Goal: Transaction & Acquisition: Purchase product/service

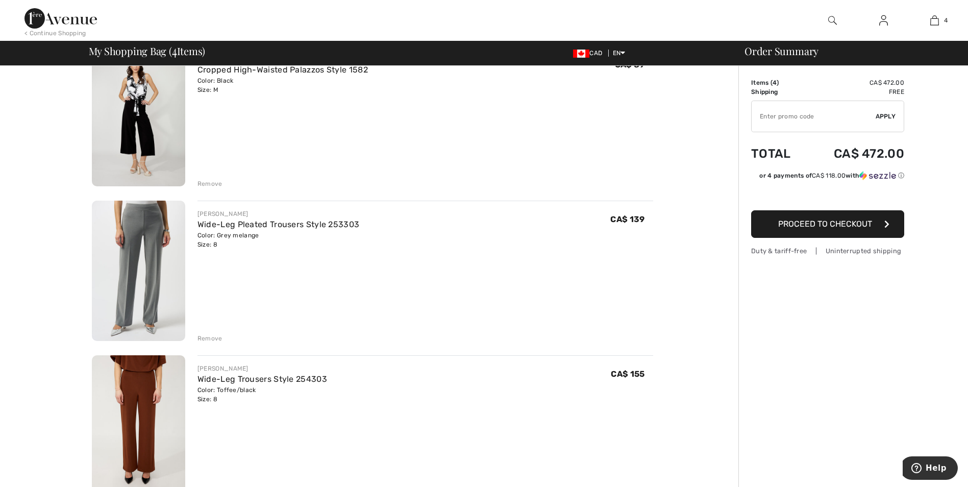
scroll to position [281, 0]
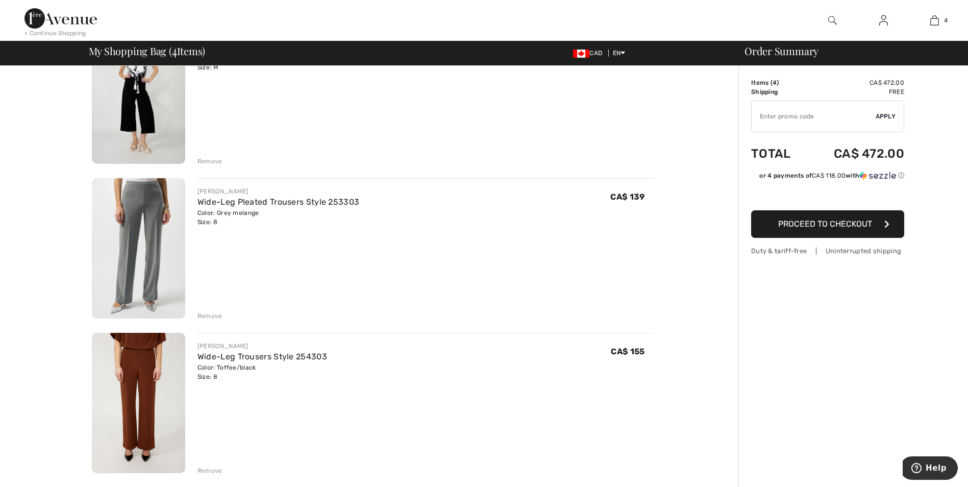
click at [219, 311] on div "Remove" at bounding box center [209, 315] width 25 height 9
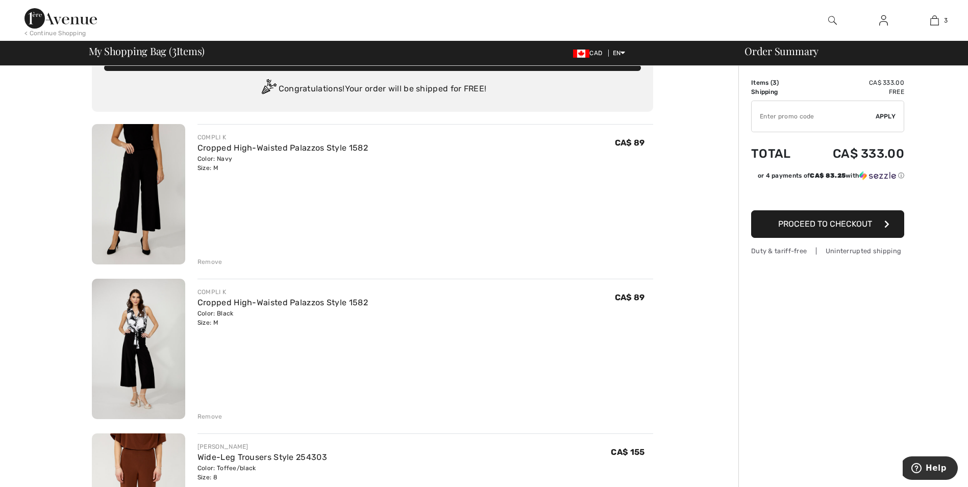
scroll to position [0, 0]
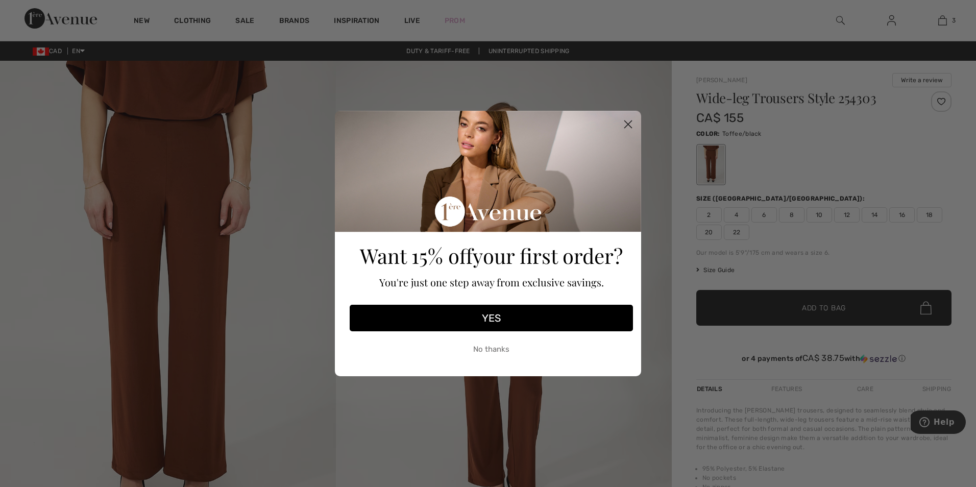
click at [631, 122] on circle "Close dialog" at bounding box center [628, 124] width 17 height 17
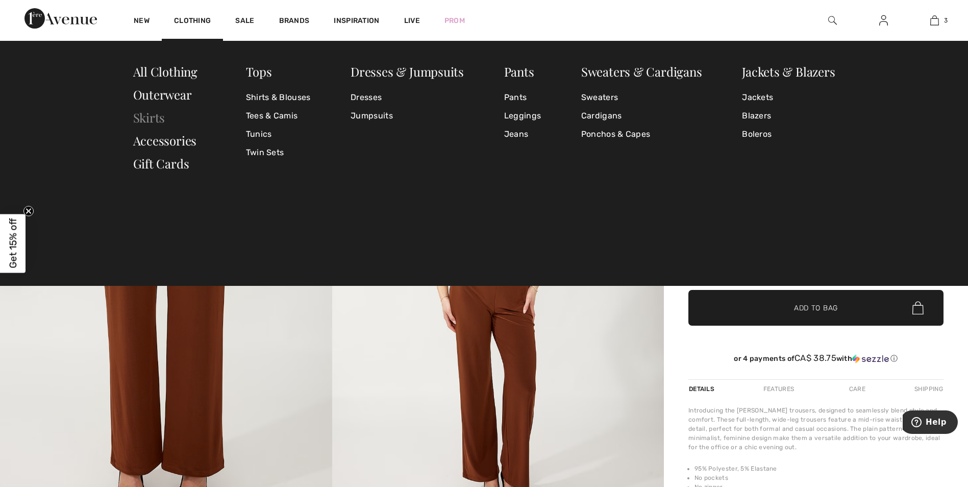
click at [162, 119] on link "Skirts" at bounding box center [149, 117] width 32 height 16
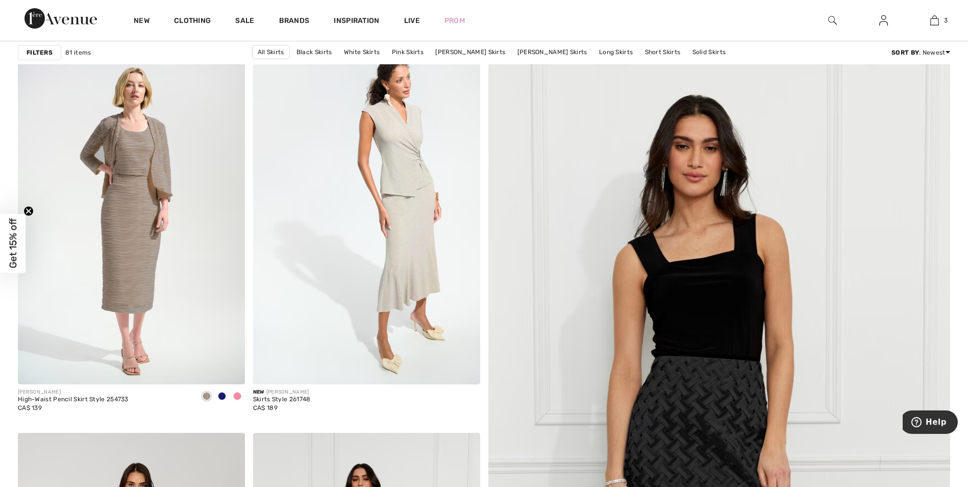
scroll to position [153, 0]
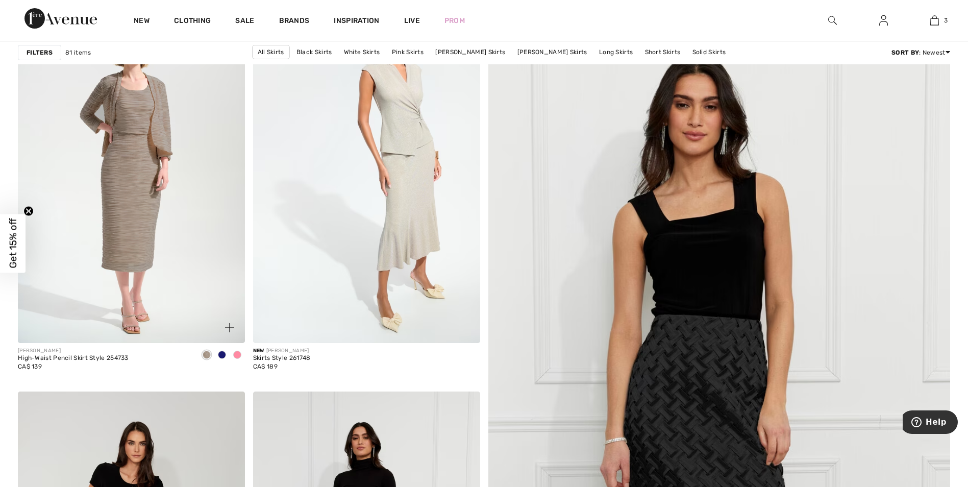
click at [219, 354] on span at bounding box center [222, 355] width 8 height 8
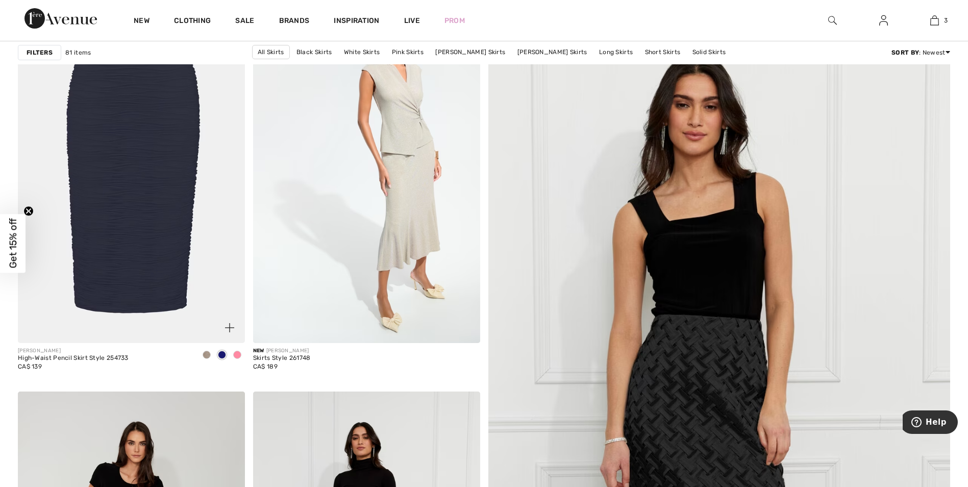
click at [155, 166] on img at bounding box center [131, 173] width 227 height 340
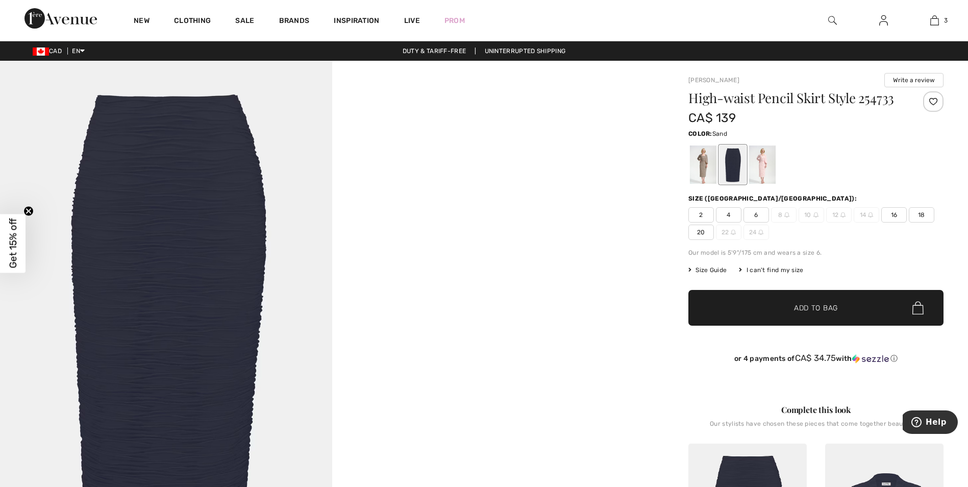
click at [700, 161] on div at bounding box center [703, 164] width 27 height 38
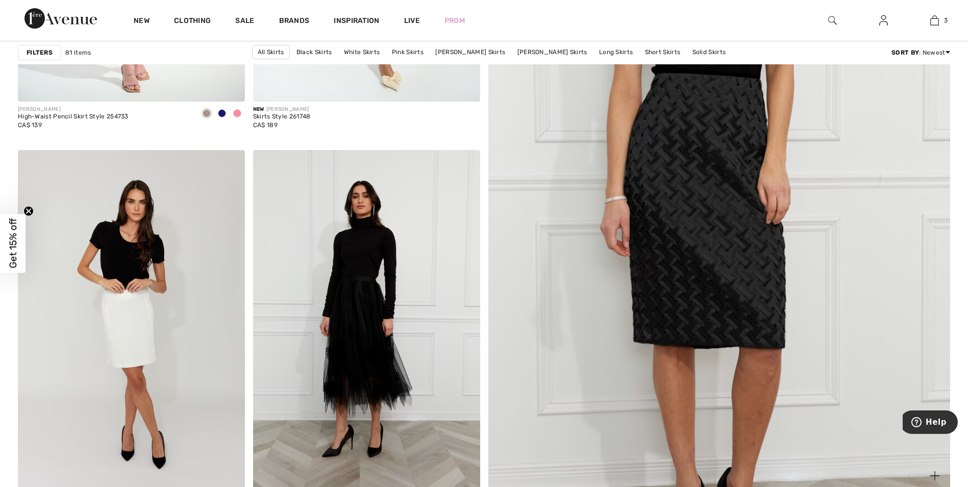
scroll to position [395, 0]
click at [703, 247] on img at bounding box center [719, 176] width 555 height 832
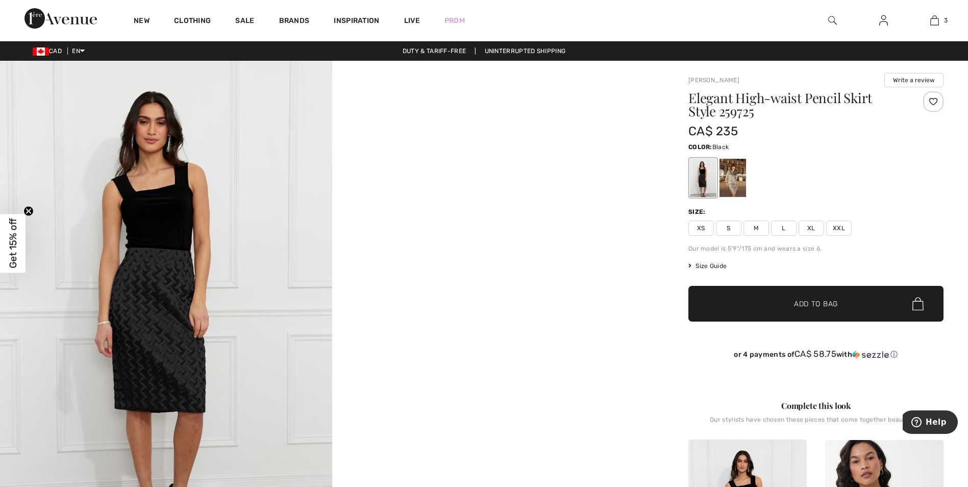
click at [753, 227] on span "M" at bounding box center [757, 227] width 26 height 15
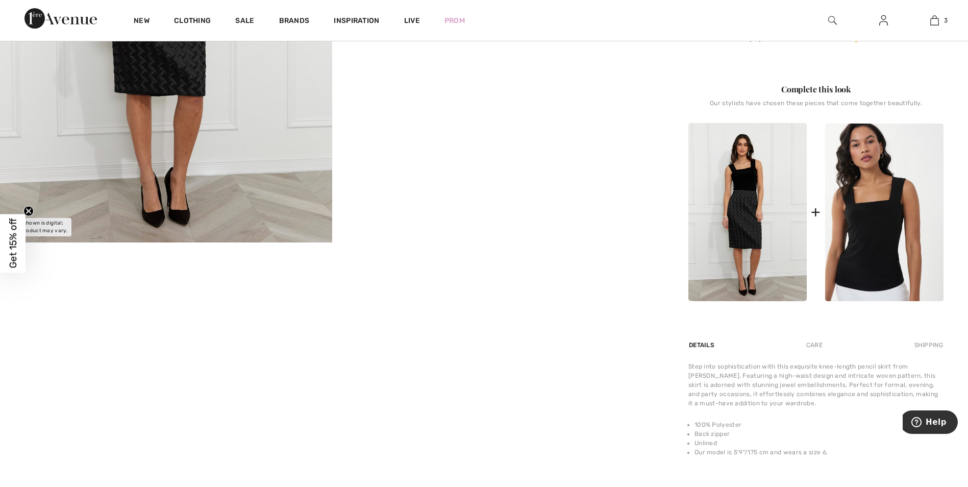
scroll to position [498, 0]
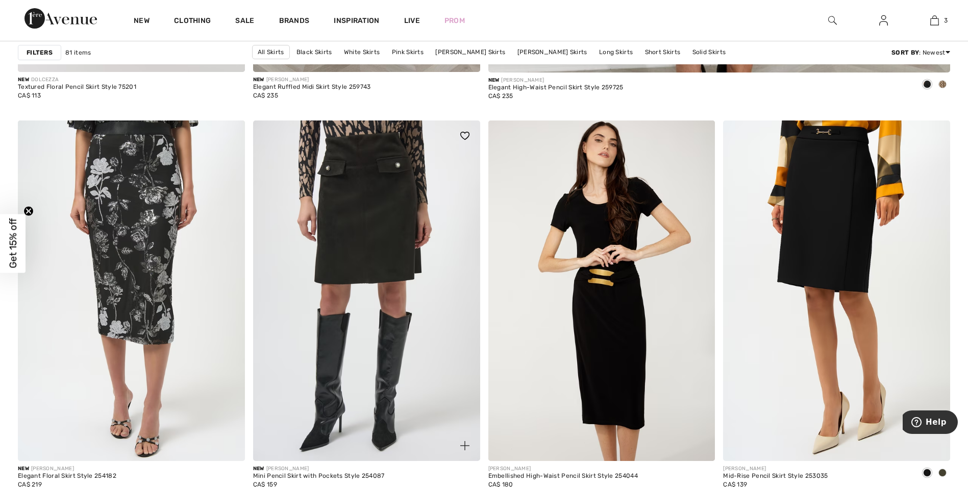
scroll to position [868, 0]
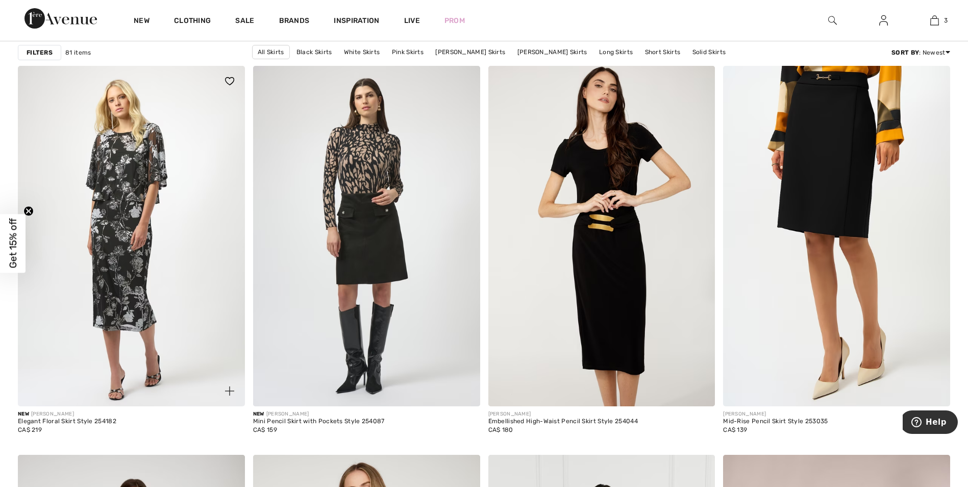
click at [131, 252] on img at bounding box center [131, 236] width 227 height 340
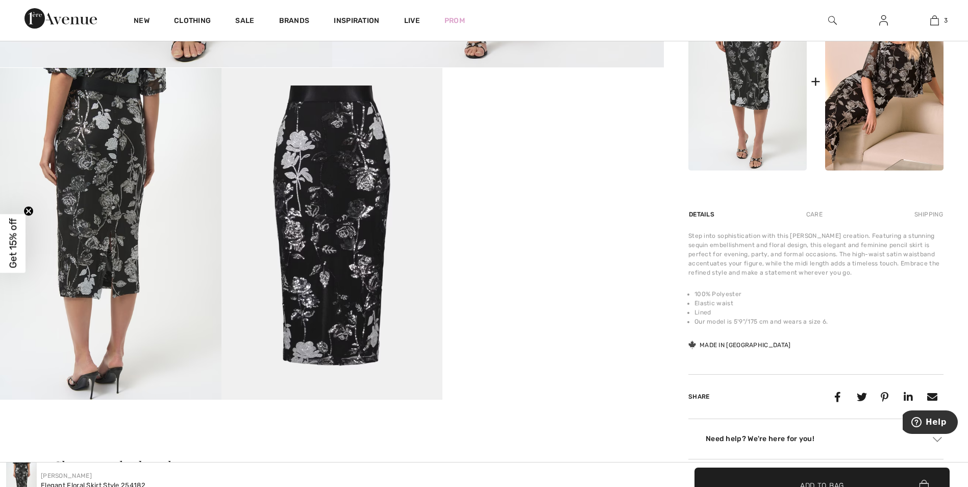
scroll to position [536, 0]
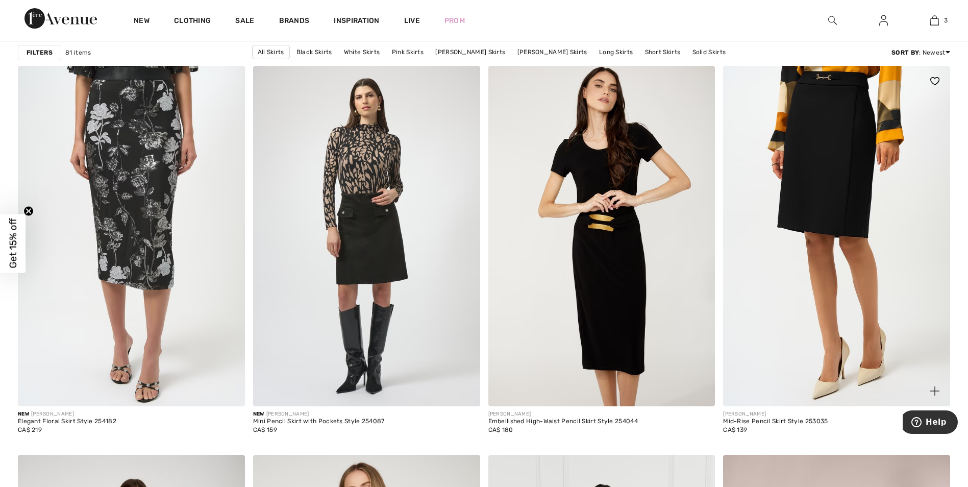
click at [833, 196] on img at bounding box center [836, 236] width 227 height 340
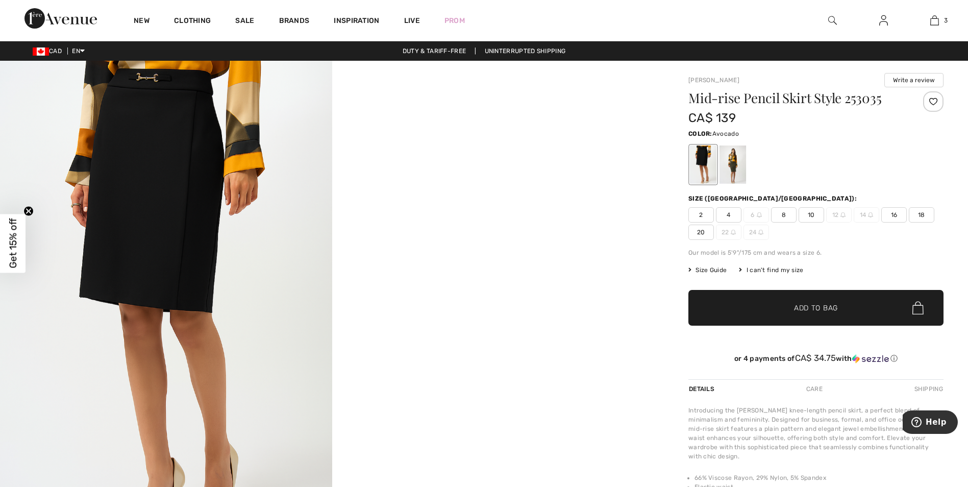
click at [733, 164] on div at bounding box center [733, 164] width 27 height 38
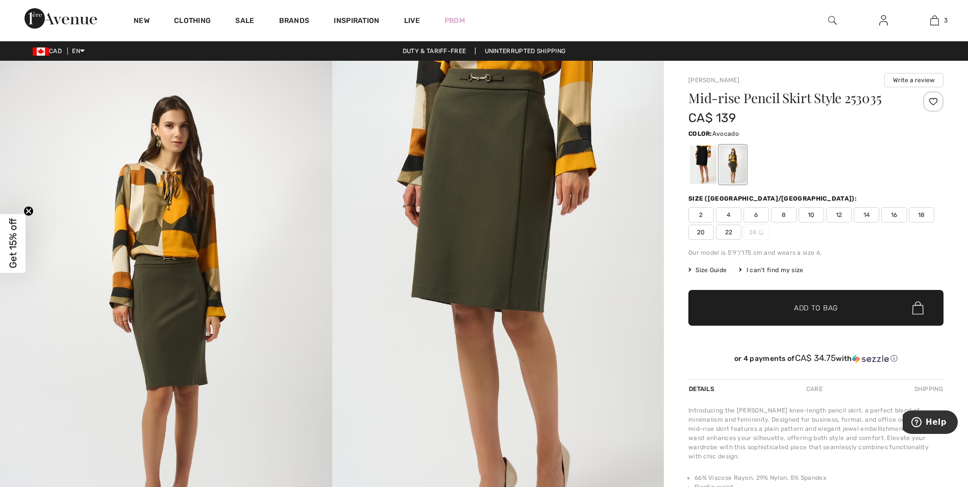
click at [779, 218] on span "8" at bounding box center [784, 214] width 26 height 15
click at [789, 303] on span "✔ Added to Bag" at bounding box center [801, 308] width 62 height 11
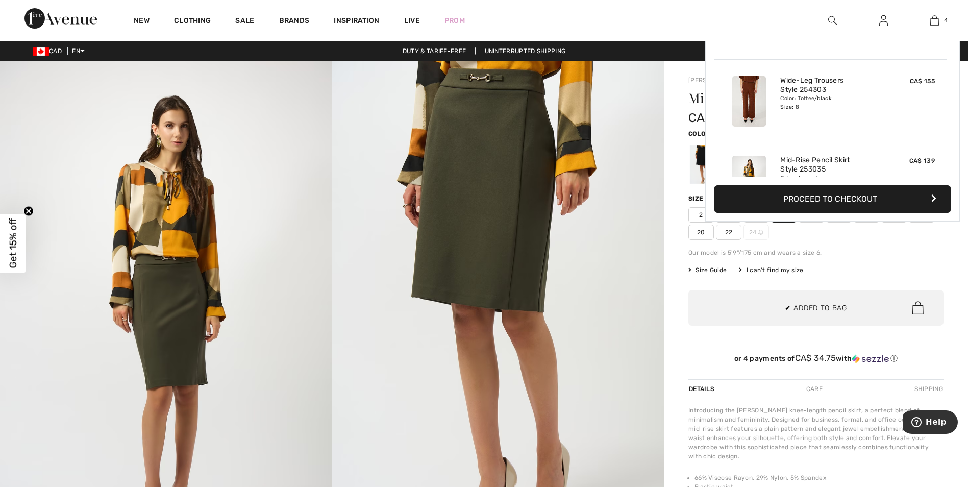
scroll to position [191, 0]
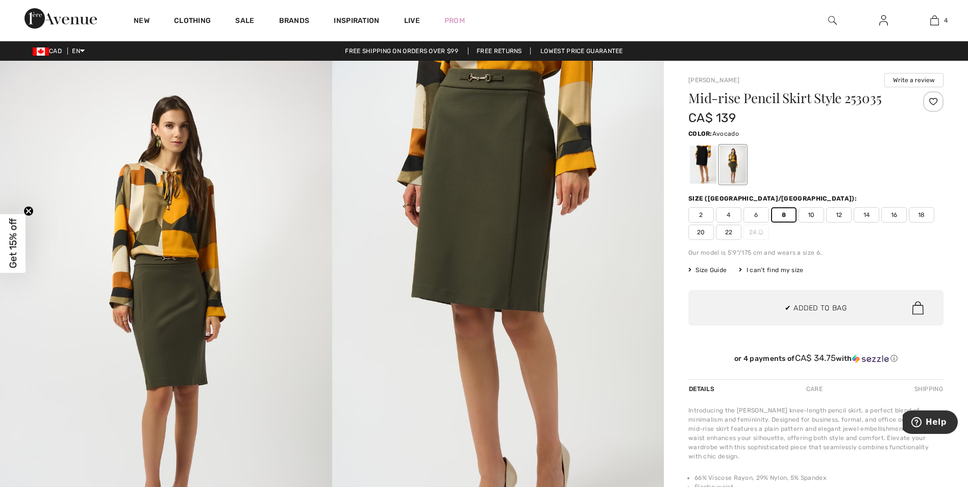
click at [861, 260] on div "Mid-rise Pencil Skirt Style 253035 CA$ 139 Color: Avocado Size (CA/[GEOGRAPHIC_…" at bounding box center [815, 235] width 255 height 288
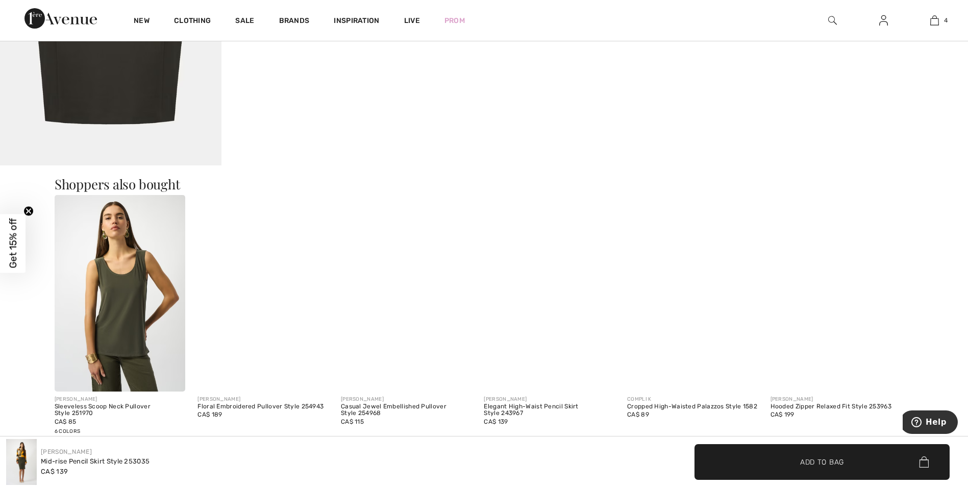
scroll to position [1072, 0]
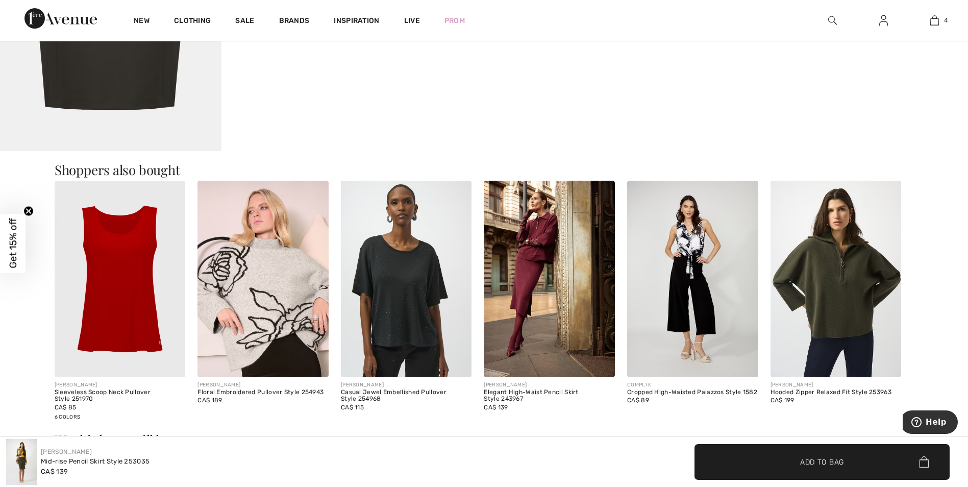
click at [534, 294] on img at bounding box center [549, 279] width 131 height 196
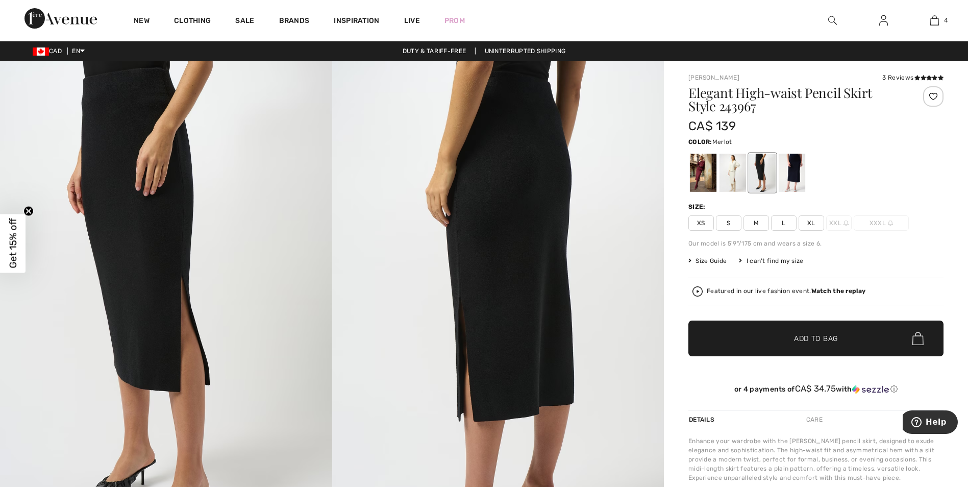
click at [700, 173] on div at bounding box center [703, 173] width 27 height 38
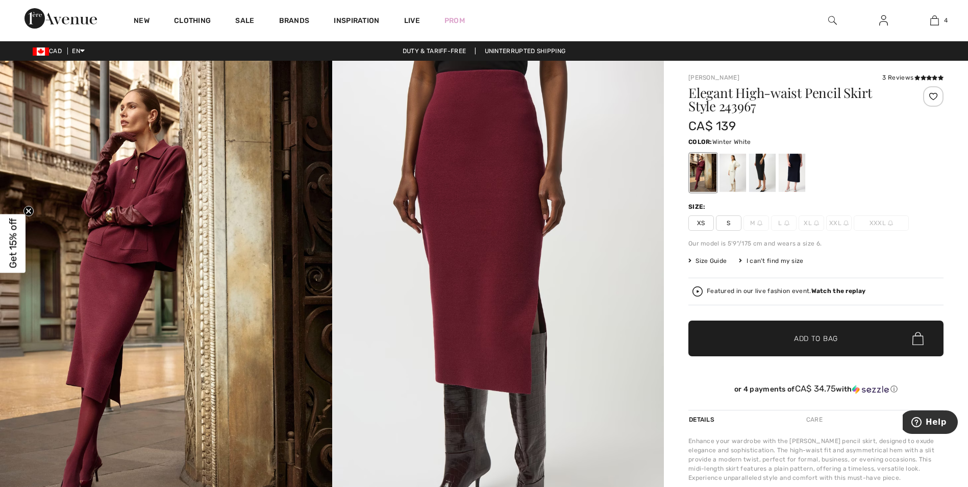
click at [740, 165] on div at bounding box center [733, 173] width 27 height 38
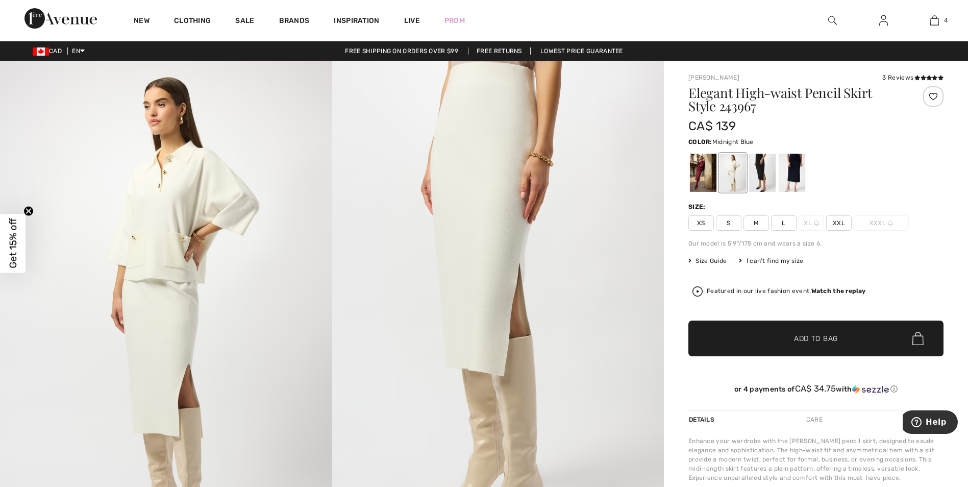
click at [794, 175] on div at bounding box center [792, 173] width 27 height 38
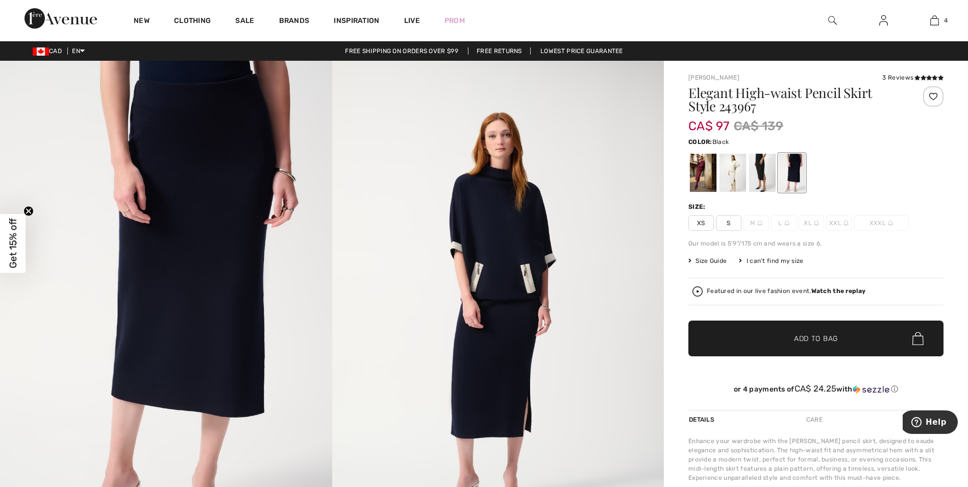
click at [760, 176] on div at bounding box center [762, 173] width 27 height 38
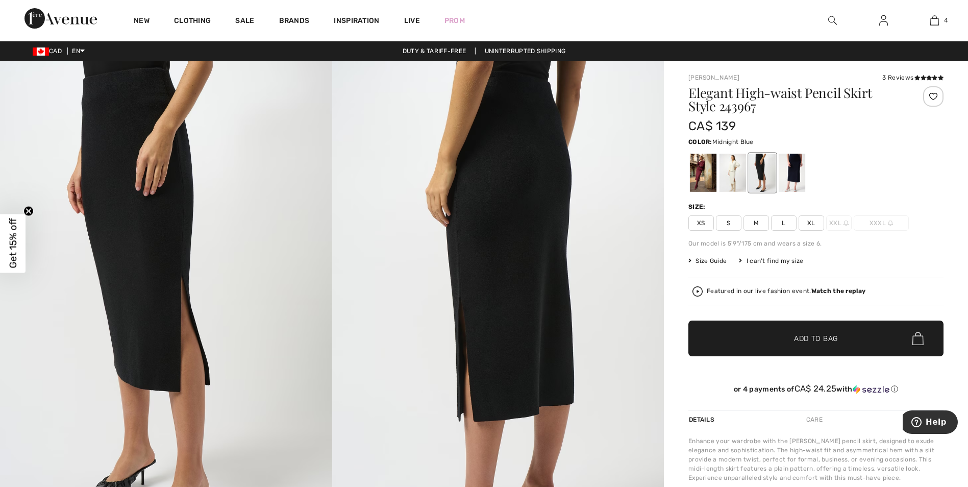
click at [784, 177] on div at bounding box center [792, 173] width 27 height 38
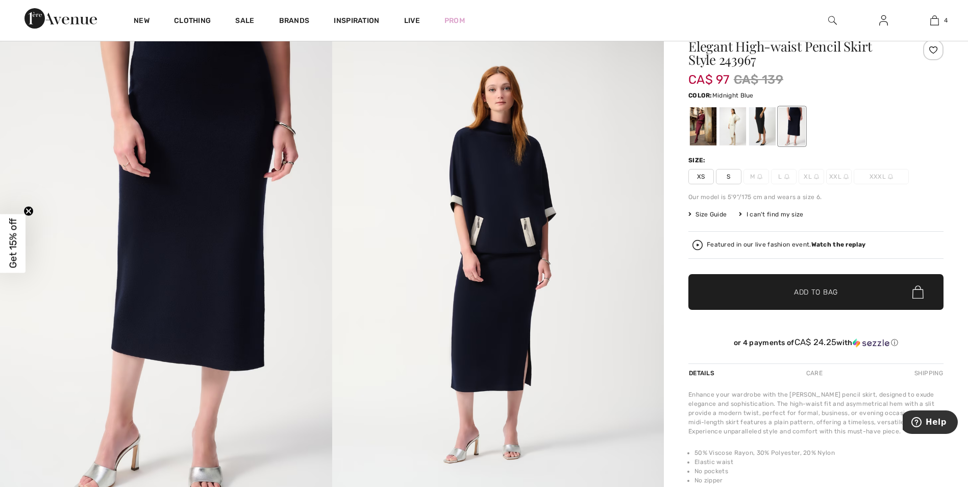
scroll to position [13, 0]
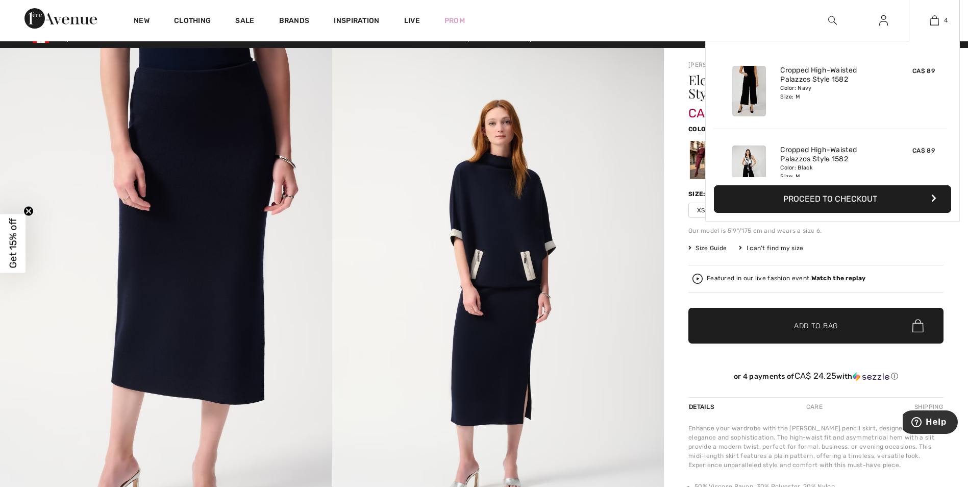
click at [828, 203] on button "Proceed to Checkout" at bounding box center [832, 199] width 237 height 28
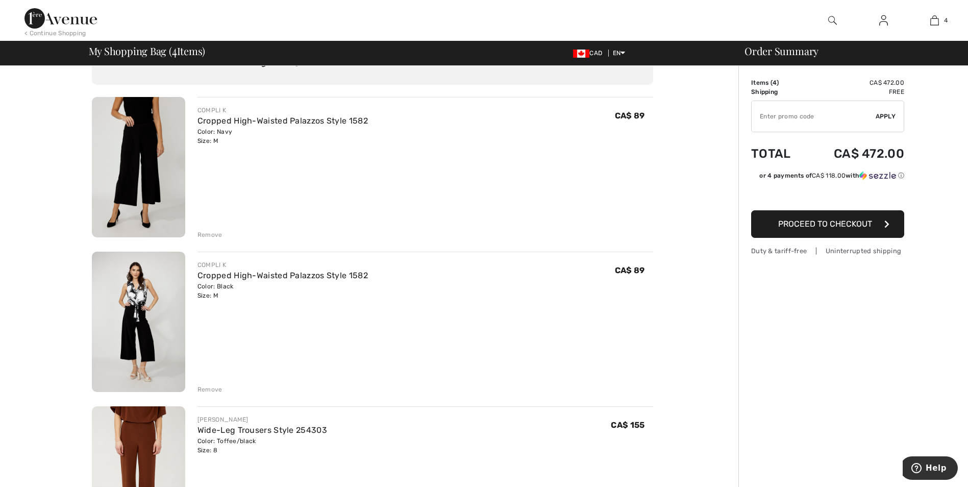
scroll to position [51, 0]
click at [826, 122] on input "TEXT" at bounding box center [814, 116] width 124 height 31
type input "NEW15"
click at [877, 114] on span "Apply" at bounding box center [886, 116] width 20 height 9
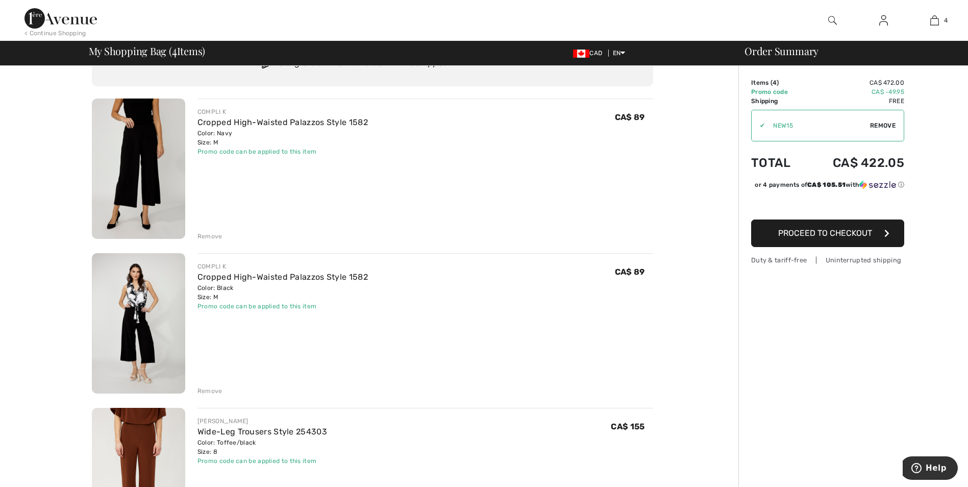
click at [805, 233] on span "Proceed to Checkout" at bounding box center [825, 233] width 94 height 10
